Goal: Task Accomplishment & Management: Complete application form

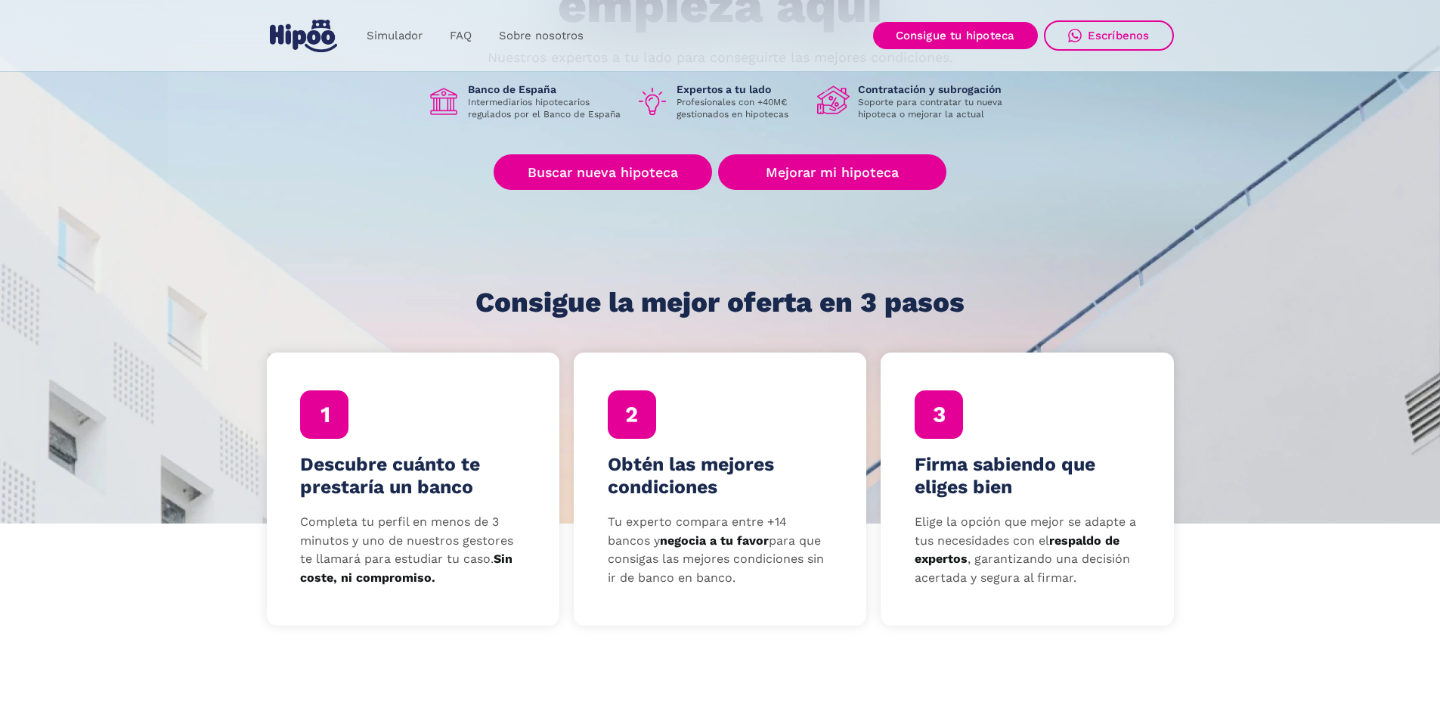
scroll to position [227, 0]
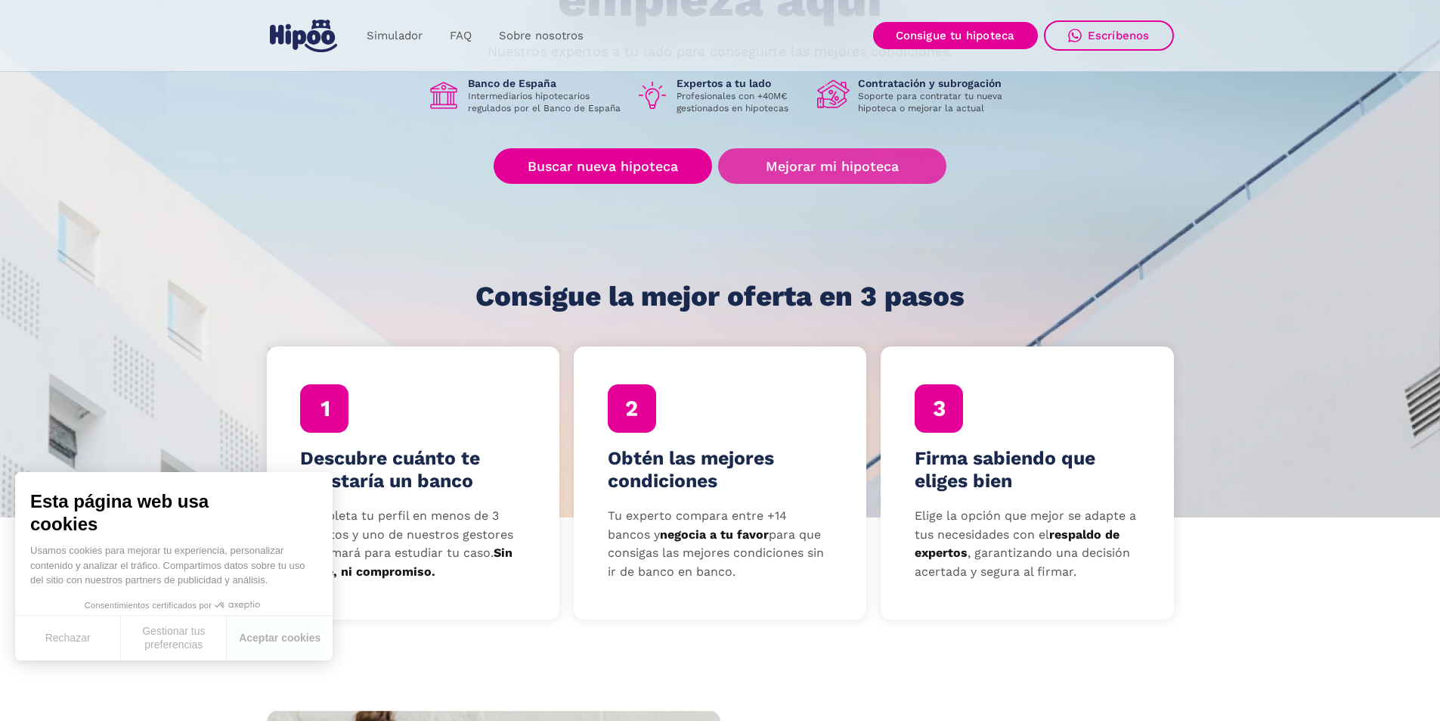
click at [846, 169] on link "Mejorar mi hipoteca" at bounding box center [832, 166] width 228 height 36
